Goal: Task Accomplishment & Management: Use online tool/utility

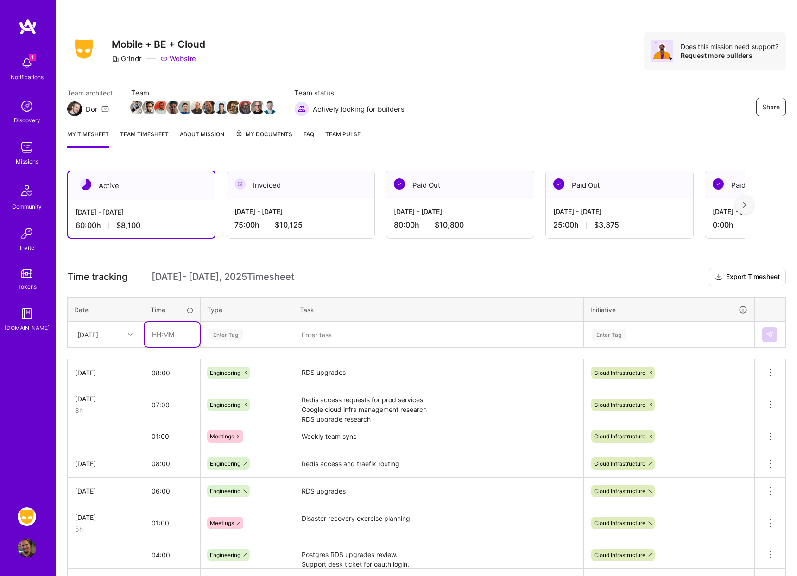
click at [173, 339] on input "text" at bounding box center [172, 334] width 55 height 25
type input "08:00"
click at [368, 385] on td "RDS upgrades" at bounding box center [438, 372] width 290 height 27
click at [368, 380] on textarea "RDS upgrades" at bounding box center [438, 372] width 288 height 25
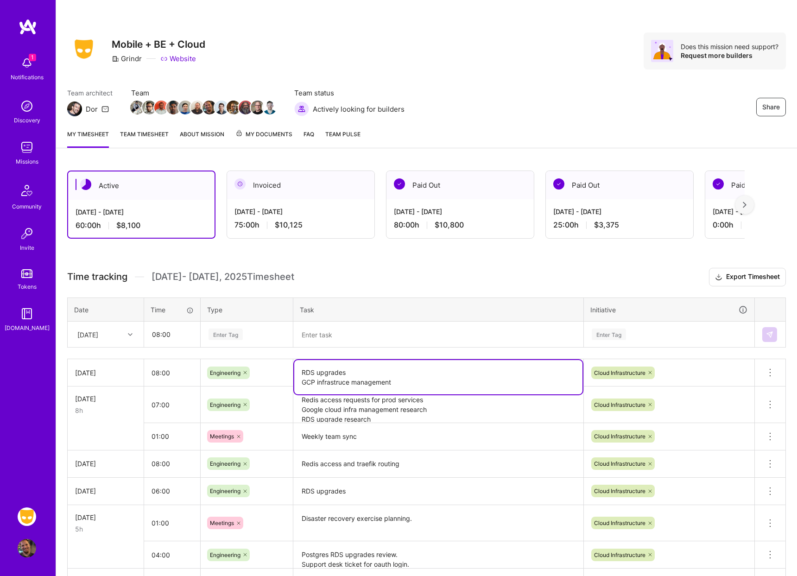
click at [329, 380] on textarea "RDS upgrades GCP infrastruce management" at bounding box center [438, 377] width 288 height 34
click at [329, 381] on textarea "RDS upgrades GCP infrastruce management" at bounding box center [438, 377] width 288 height 34
type textarea "RDS upgrades GCP infrastructure management planning"
click at [336, 330] on textarea at bounding box center [438, 334] width 288 height 24
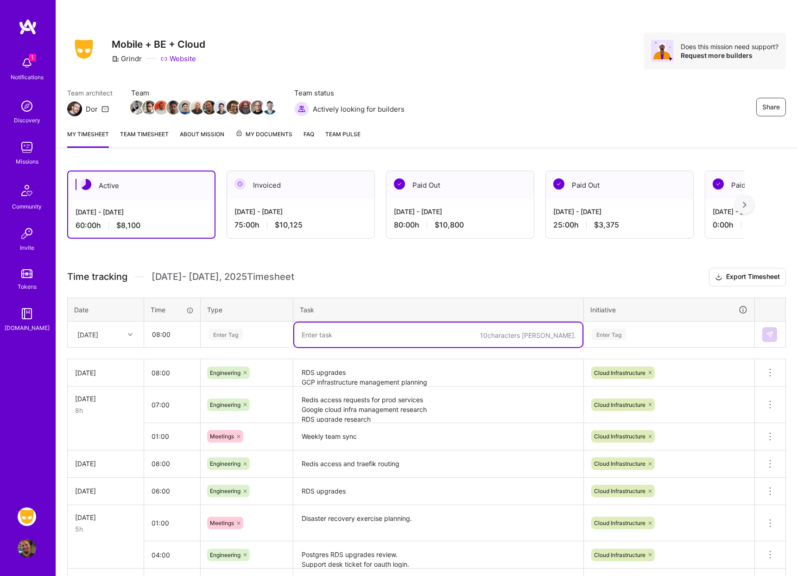
click at [251, 327] on div "Enter Tag" at bounding box center [246, 334] width 91 height 24
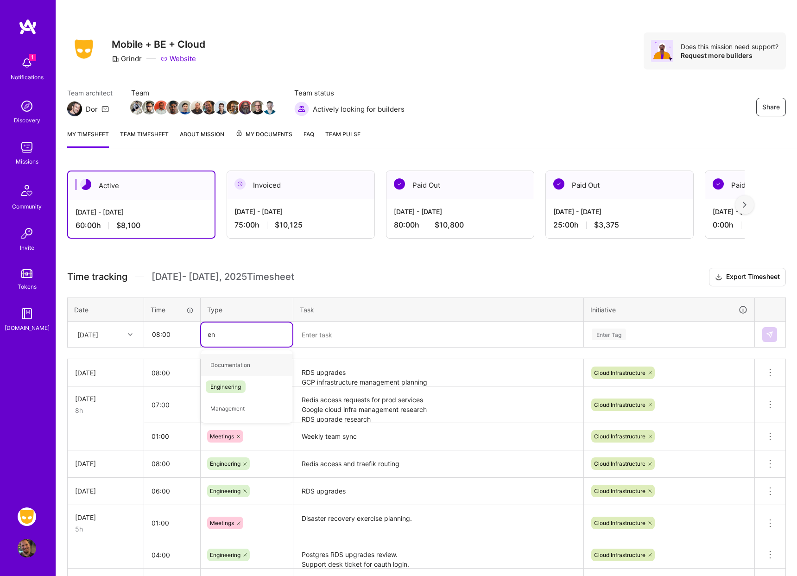
type input "eng"
click at [217, 360] on span "Engineering" at bounding box center [226, 365] width 40 height 13
click at [341, 324] on textarea at bounding box center [438, 334] width 288 height 25
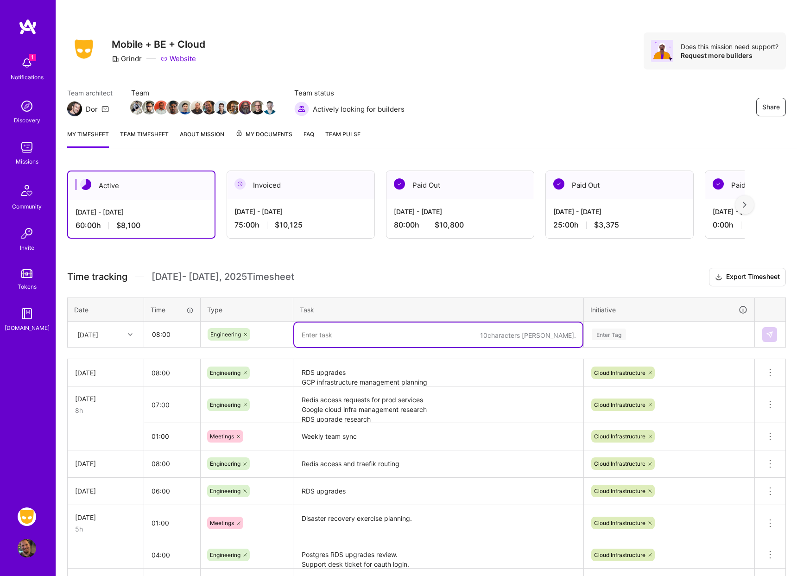
click at [605, 331] on div "Enter Tag" at bounding box center [609, 334] width 34 height 14
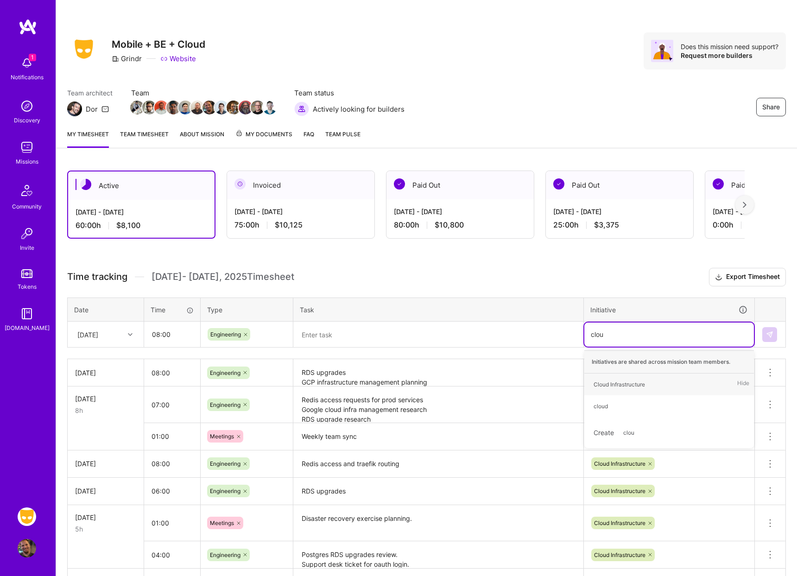
type input "cloud"
click at [626, 383] on div "Cloud Infrastructure" at bounding box center [618, 384] width 51 height 10
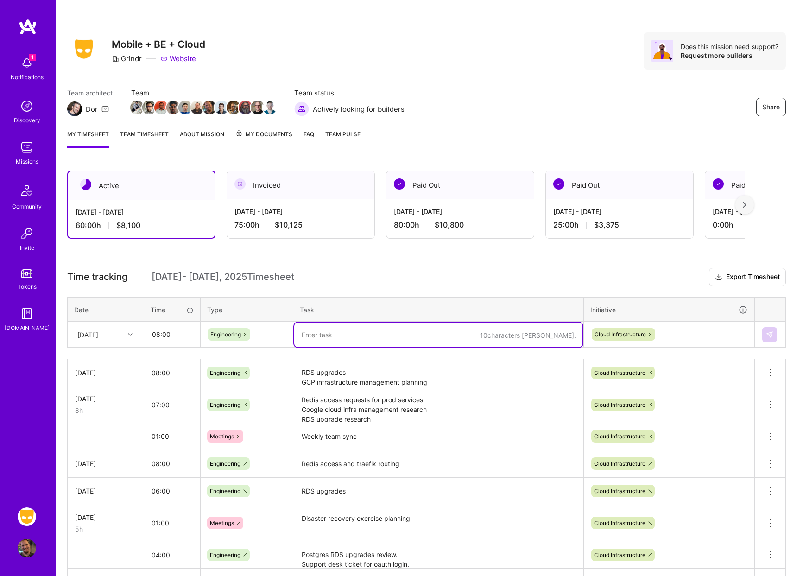
click at [409, 341] on textarea at bounding box center [438, 334] width 288 height 25
click at [389, 333] on textarea "Firehose Karfka" at bounding box center [438, 334] width 288 height 25
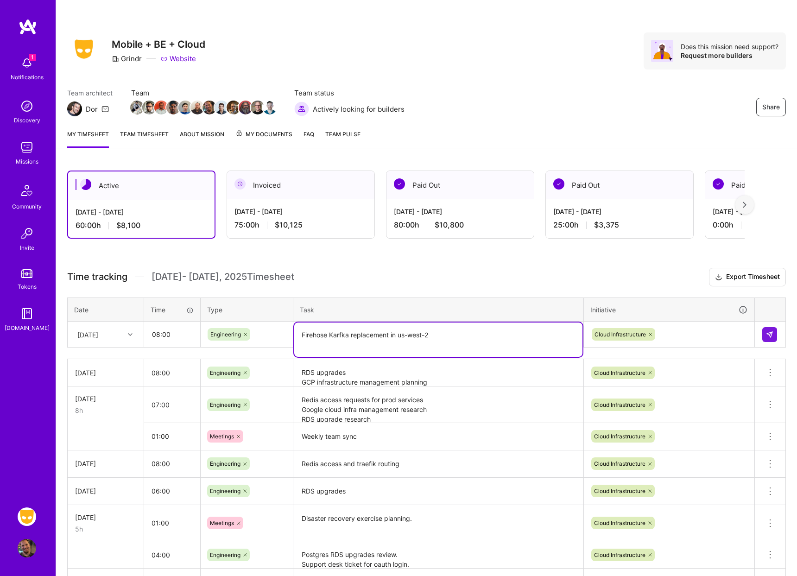
click at [338, 338] on textarea "Firehose Karfka replacement in us-west-2" at bounding box center [438, 339] width 288 height 34
click at [339, 348] on textarea "Firehose [PERSON_NAME] replacement in us-west-2" at bounding box center [438, 339] width 288 height 34
type textarea "Firehose [PERSON_NAME] replacement in us-west-2 GCP reCAPTCHA work."
click at [767, 337] on img at bounding box center [769, 334] width 7 height 7
